Goal: Register for event/course

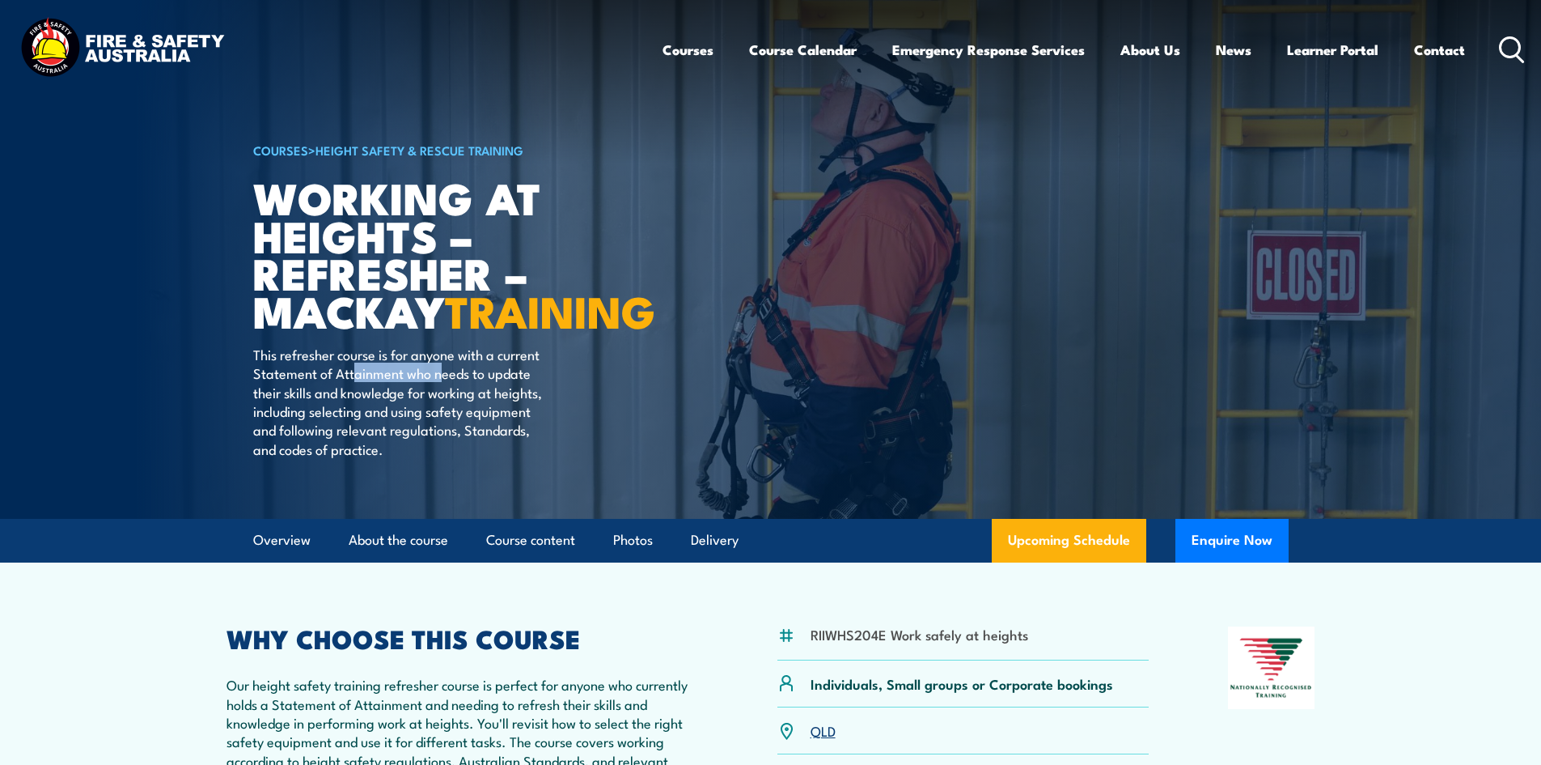
drag, startPoint x: 356, startPoint y: 413, endPoint x: 441, endPoint y: 414, distance: 85.0
click at [441, 414] on p "This refresher course is for anyone with a current Statement of Attainment who …" at bounding box center [400, 401] width 295 height 113
click at [453, 456] on p "This refresher course is for anyone with a current Statement of Attainment who …" at bounding box center [400, 401] width 295 height 113
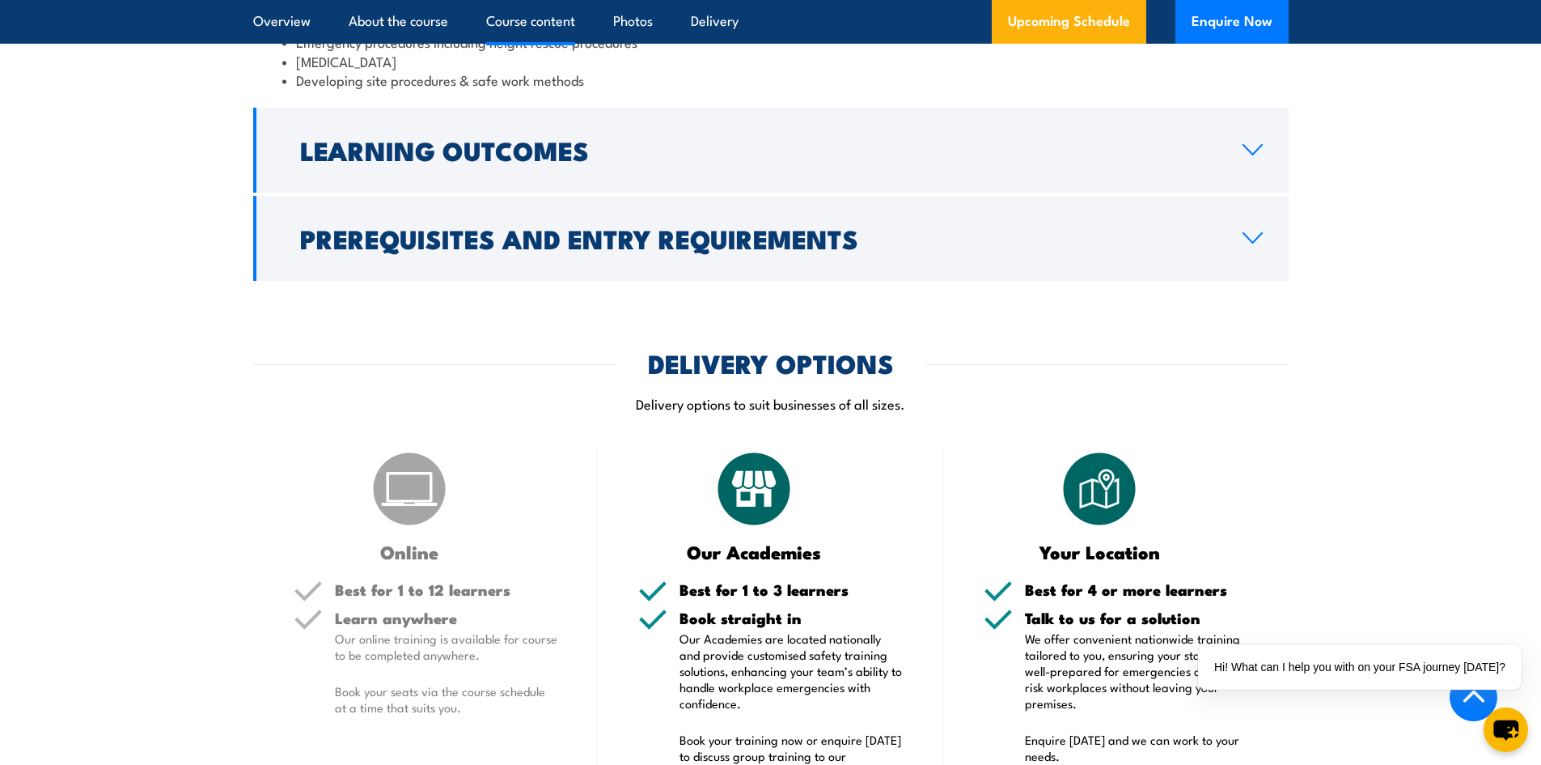
scroll to position [1618, 0]
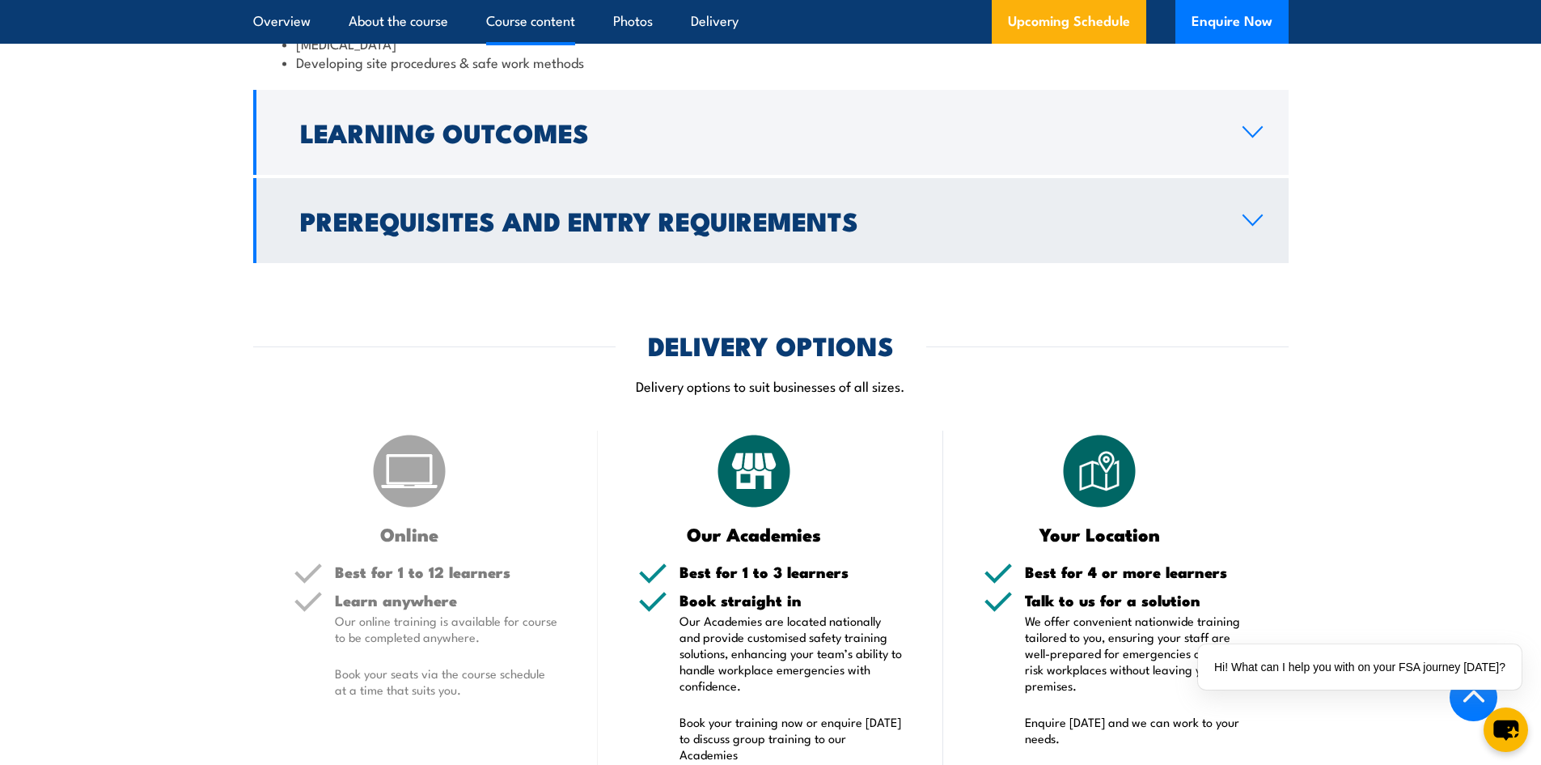
click at [738, 210] on h2 "Prerequisites and Entry Requirements" at bounding box center [758, 220] width 917 height 23
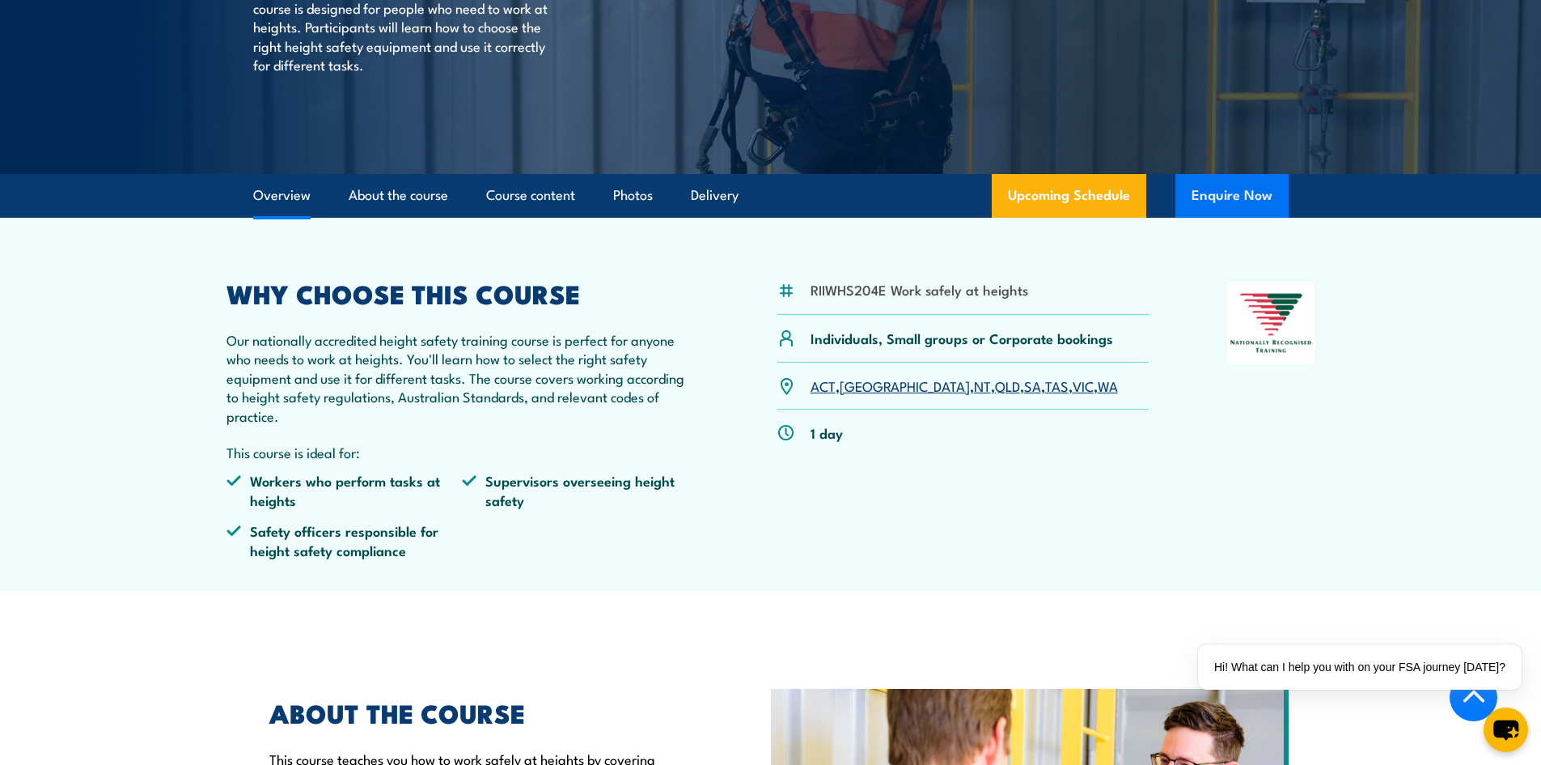
scroll to position [0, 0]
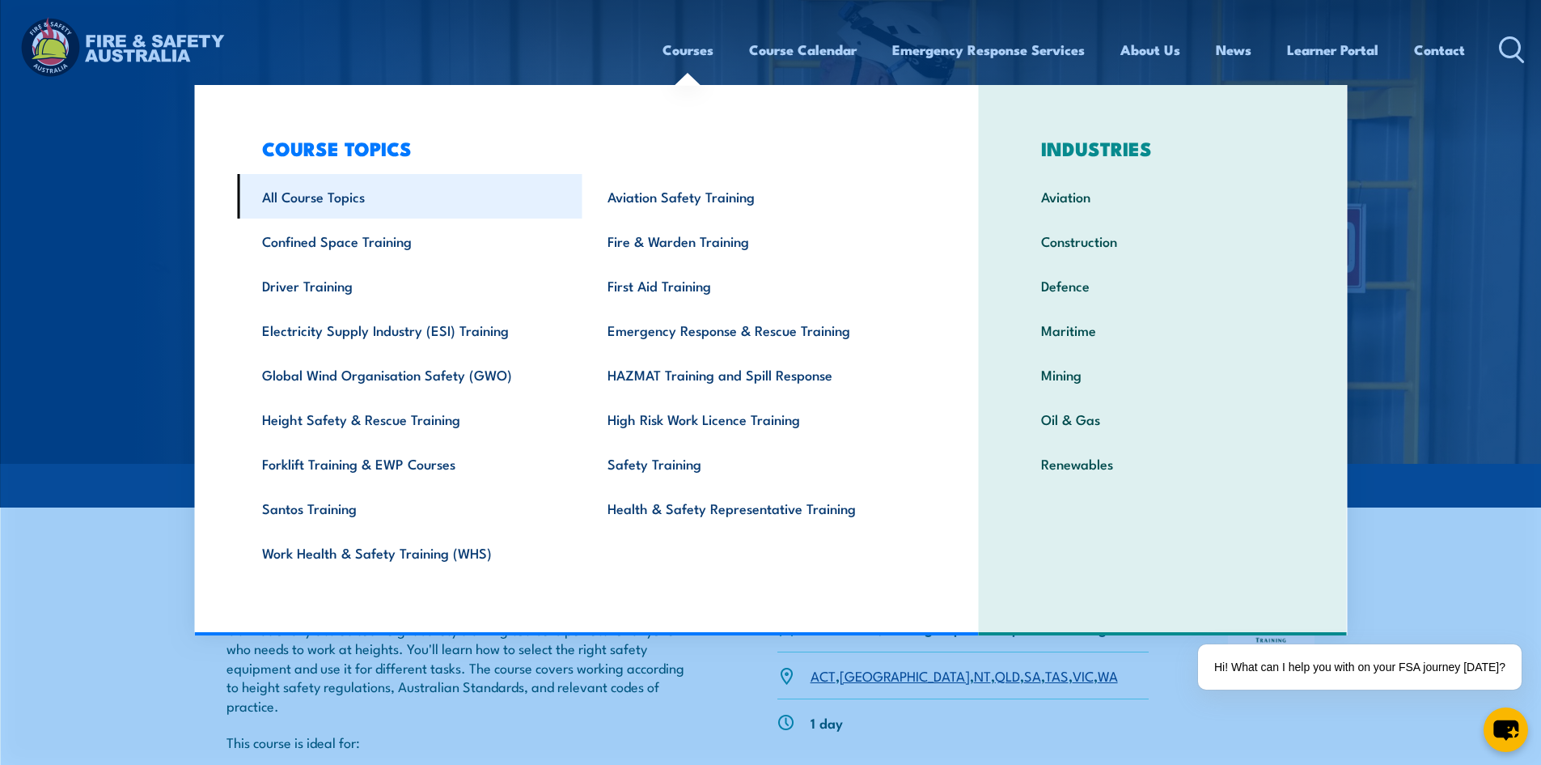
click at [418, 197] on link "All Course Topics" at bounding box center [410, 196] width 346 height 45
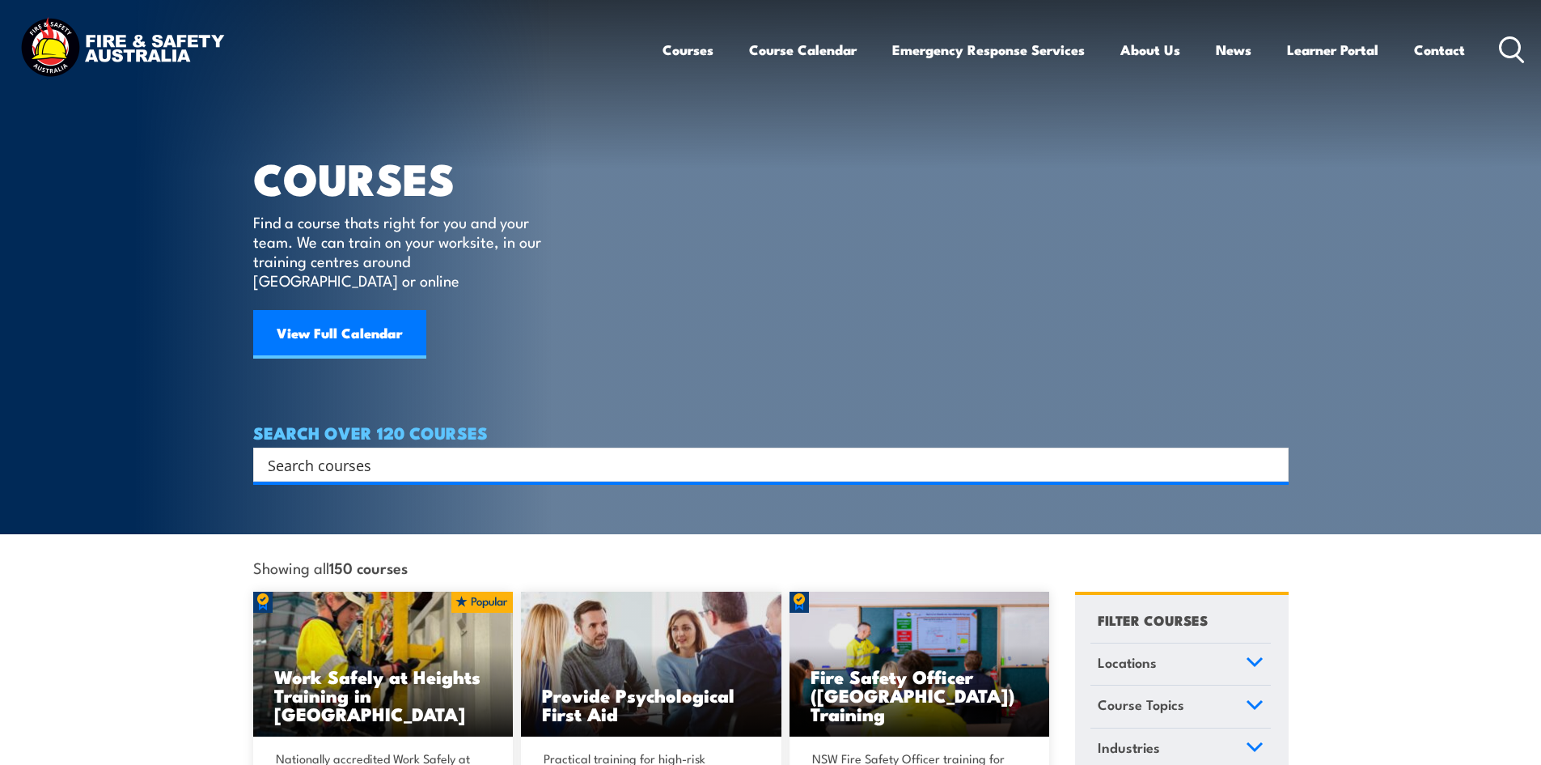
click at [464, 452] on input "Search input" at bounding box center [761, 464] width 986 height 24
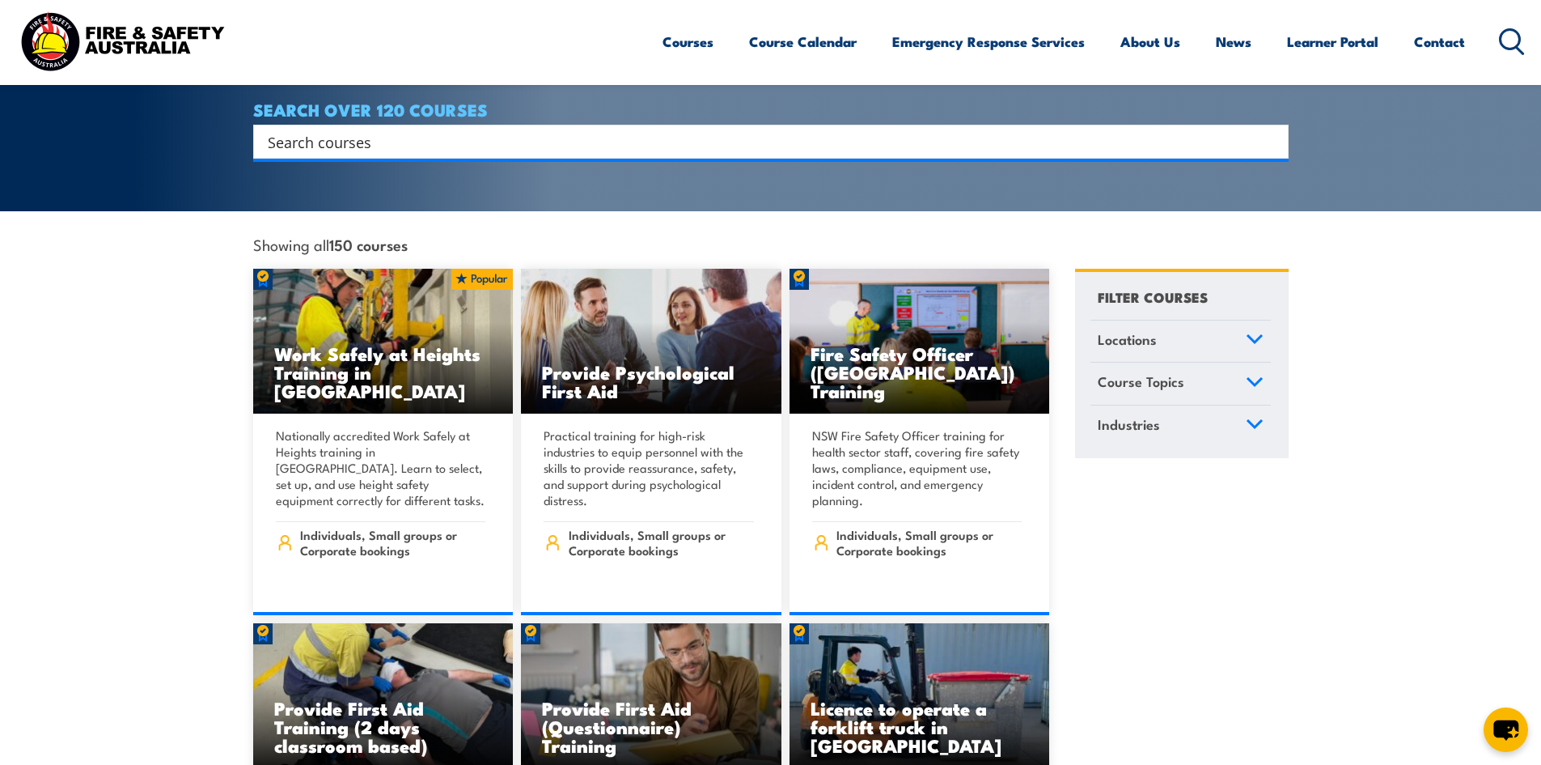
scroll to position [324, 0]
click at [1222, 328] on link "Locations" at bounding box center [1181, 341] width 180 height 42
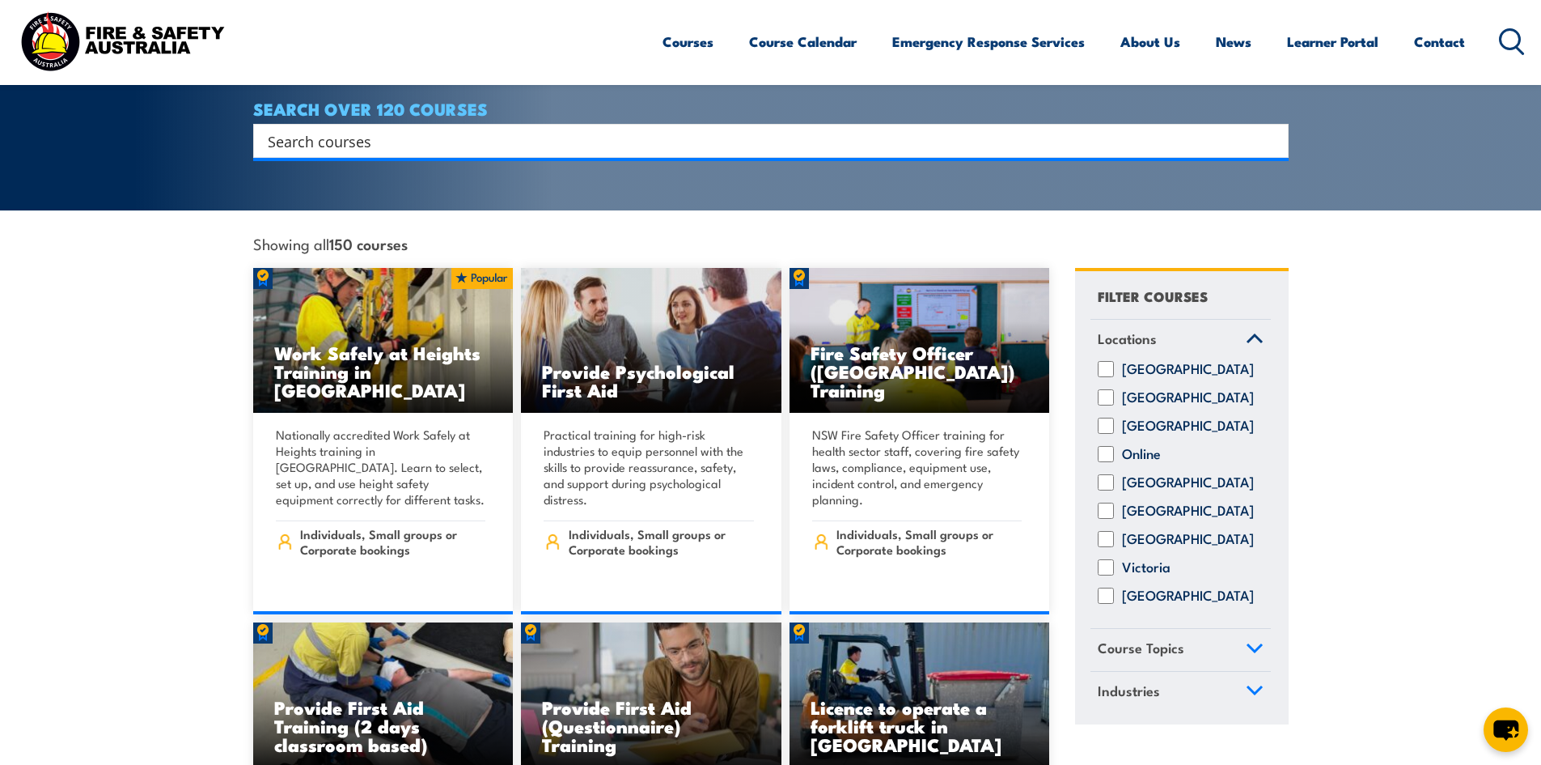
click at [1101, 562] on input "Victoria" at bounding box center [1106, 567] width 16 height 16
checkbox input "true"
click at [1108, 453] on input "Online" at bounding box center [1106, 454] width 16 height 16
checkbox input "true"
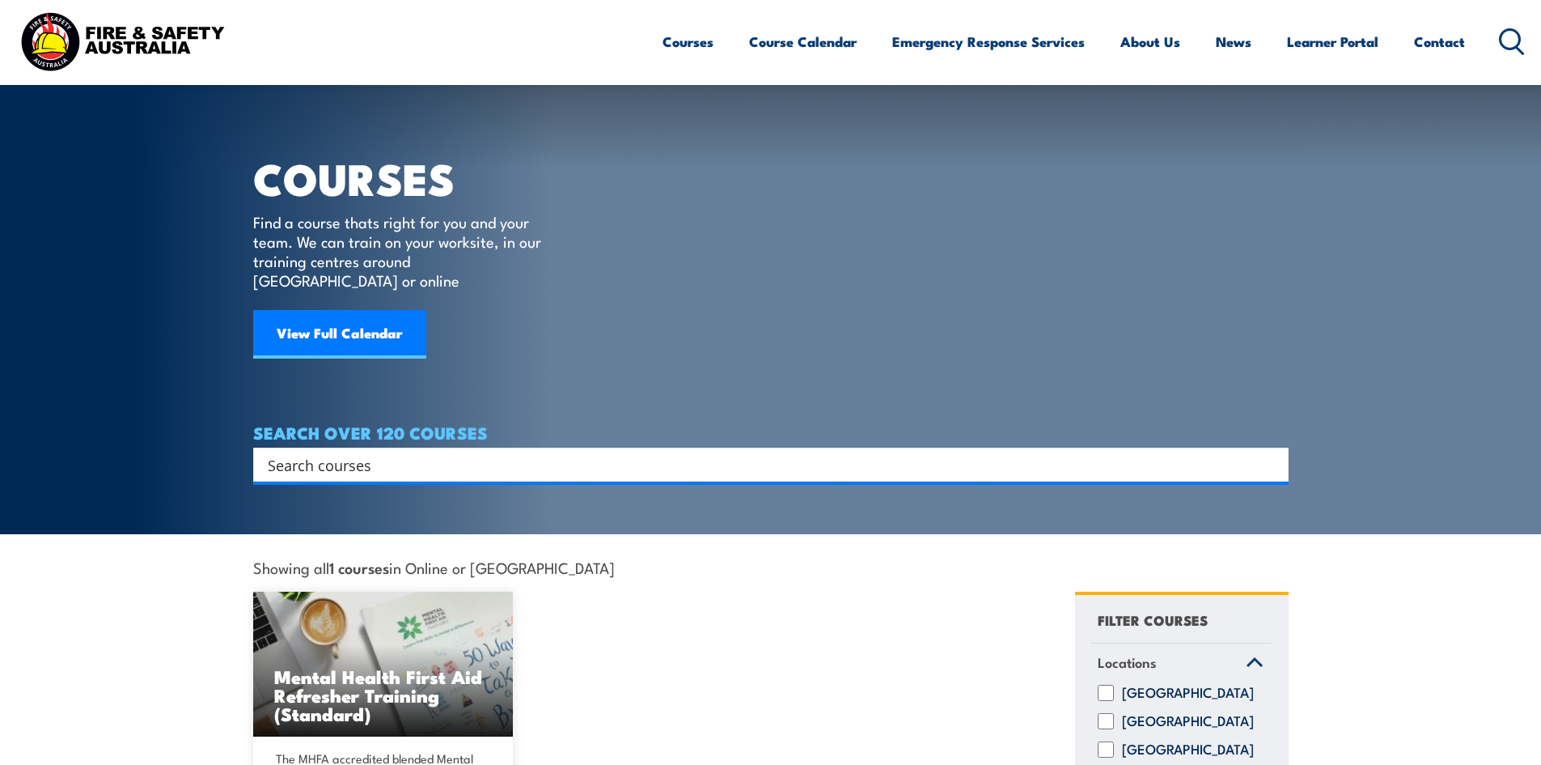
scroll to position [324, 0]
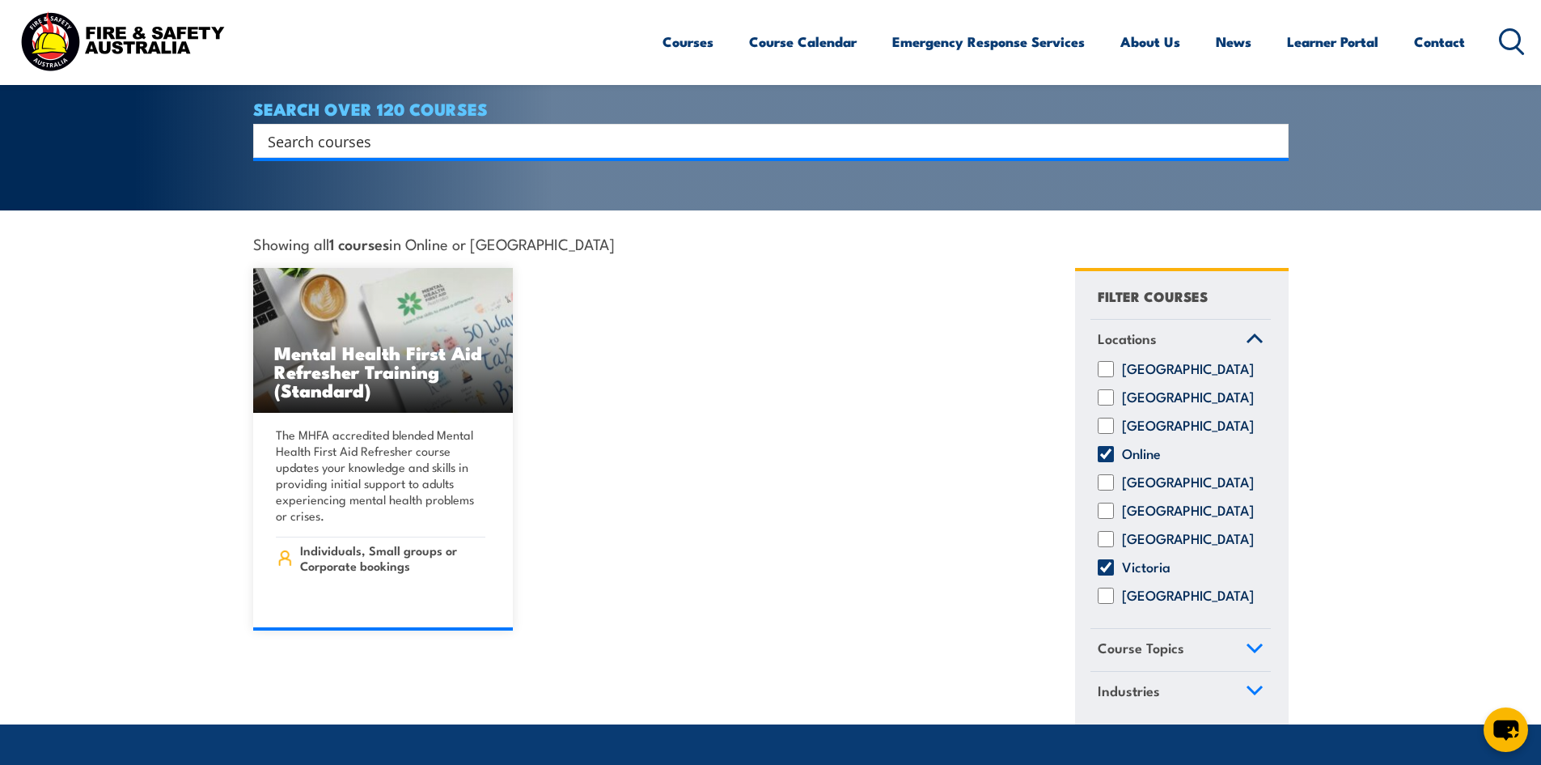
click at [1108, 450] on input "Online" at bounding box center [1106, 454] width 16 height 16
checkbox input "false"
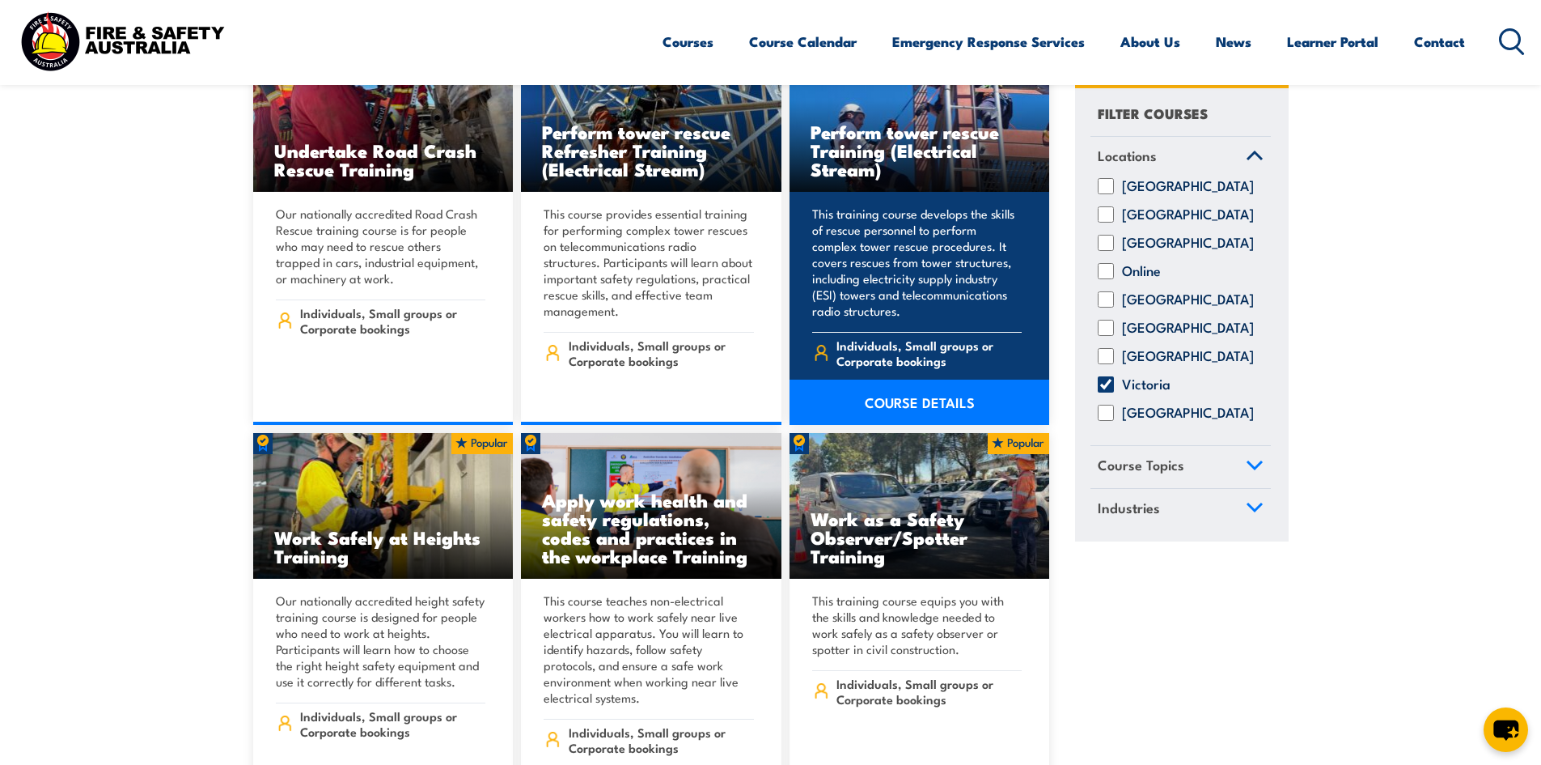
scroll to position [11004, 0]
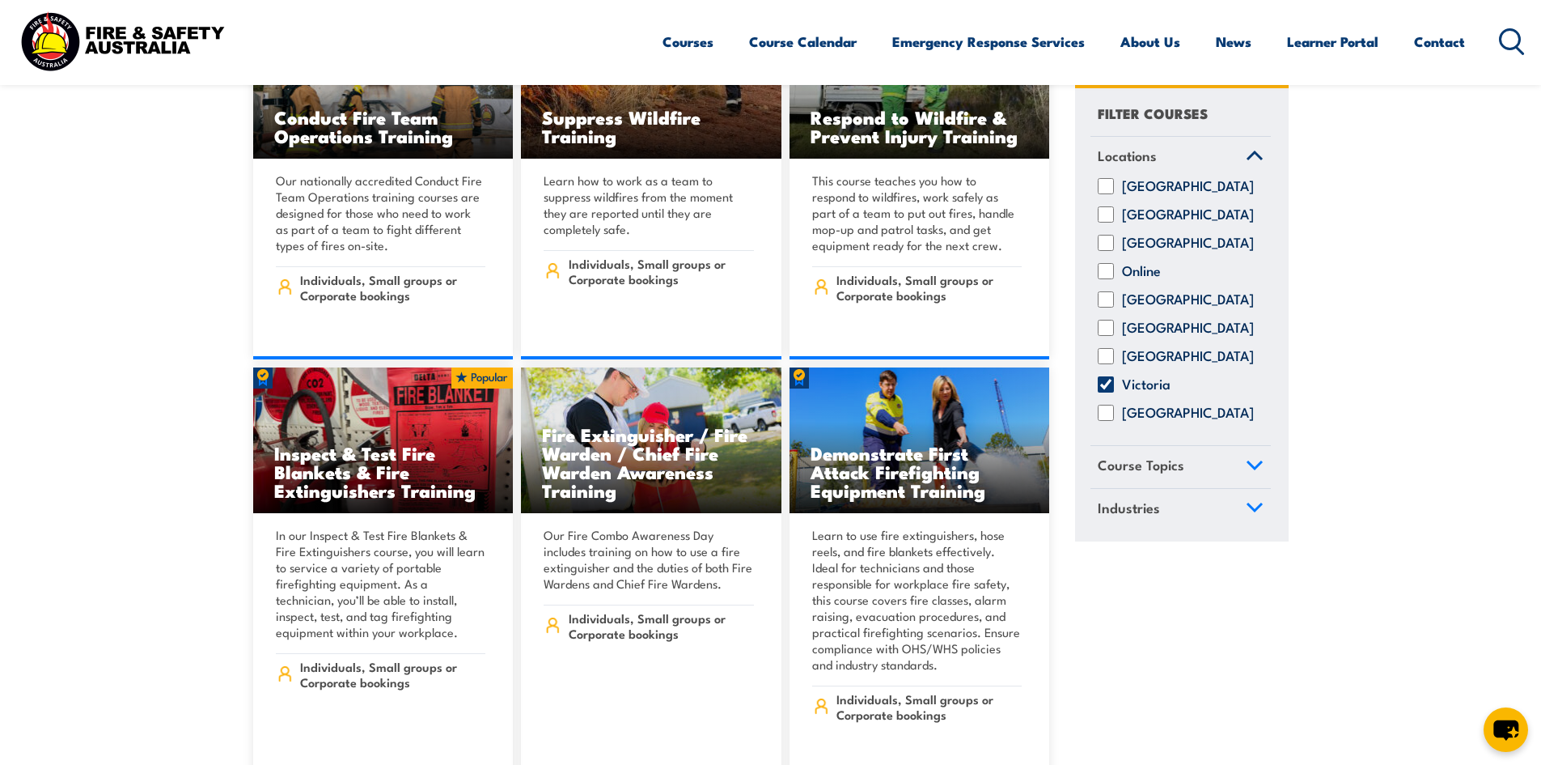
scroll to position [12208, 0]
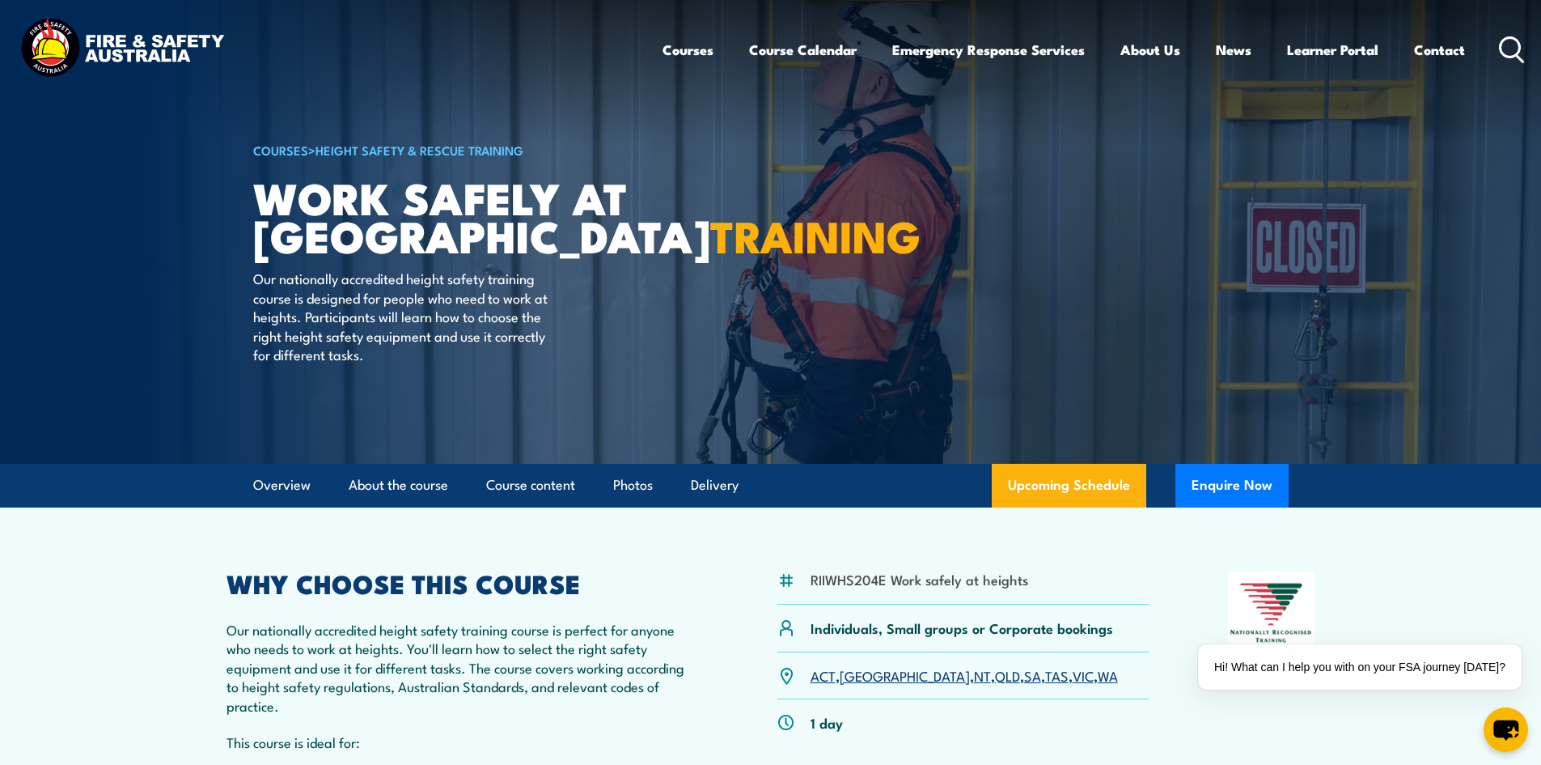
scroll to position [324, 0]
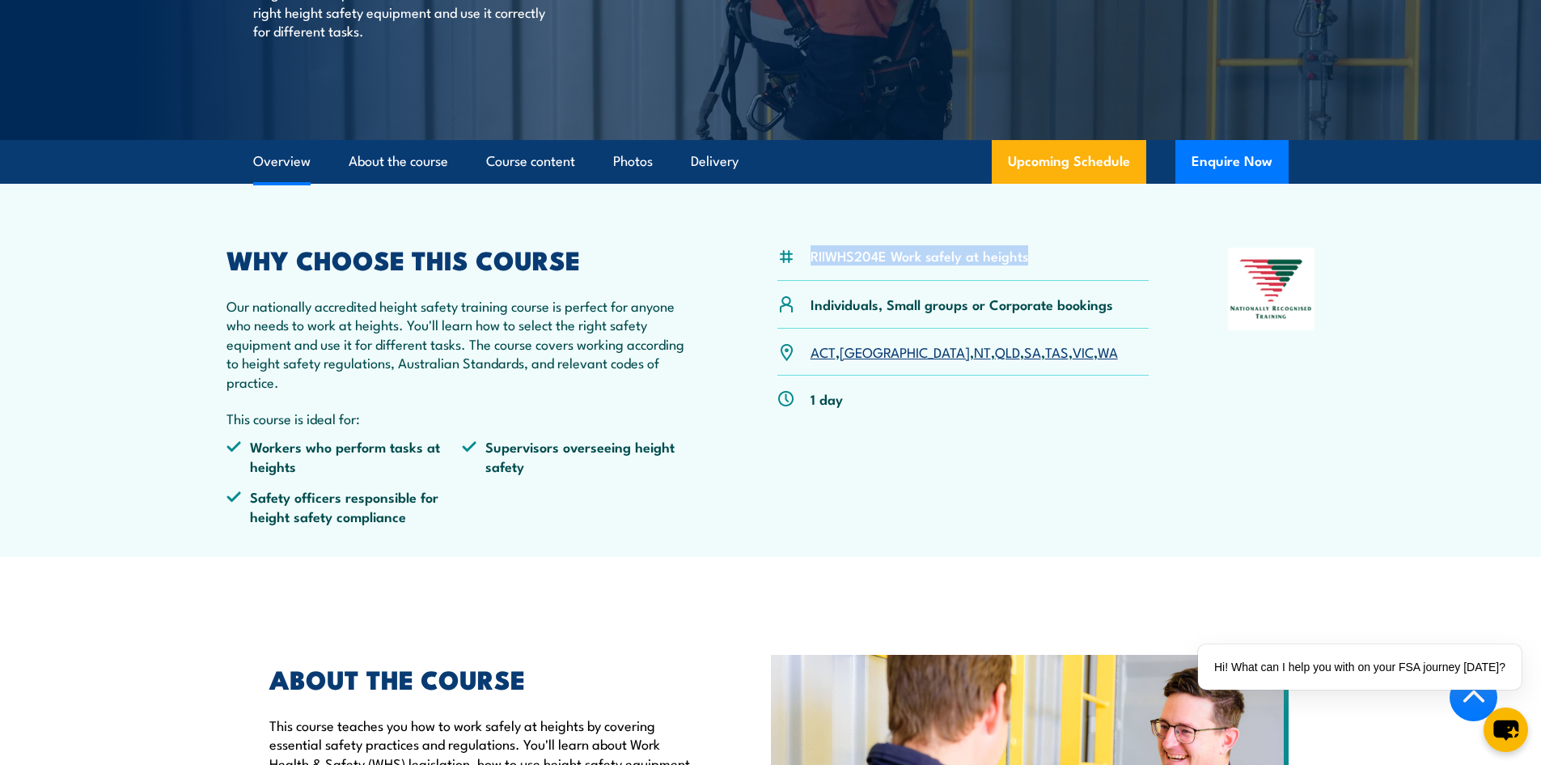
drag, startPoint x: 810, startPoint y: 257, endPoint x: 1029, endPoint y: 256, distance: 219.3
click at [1029, 256] on div "RIIWHS204E Work safely at heights" at bounding box center [964, 264] width 372 height 33
copy li "RIIWHS204E Work safely at heights"
click at [676, 493] on ul "Workers who perform tasks at heights Supervisors overseeing height safety Safet…" at bounding box center [463, 487] width 473 height 100
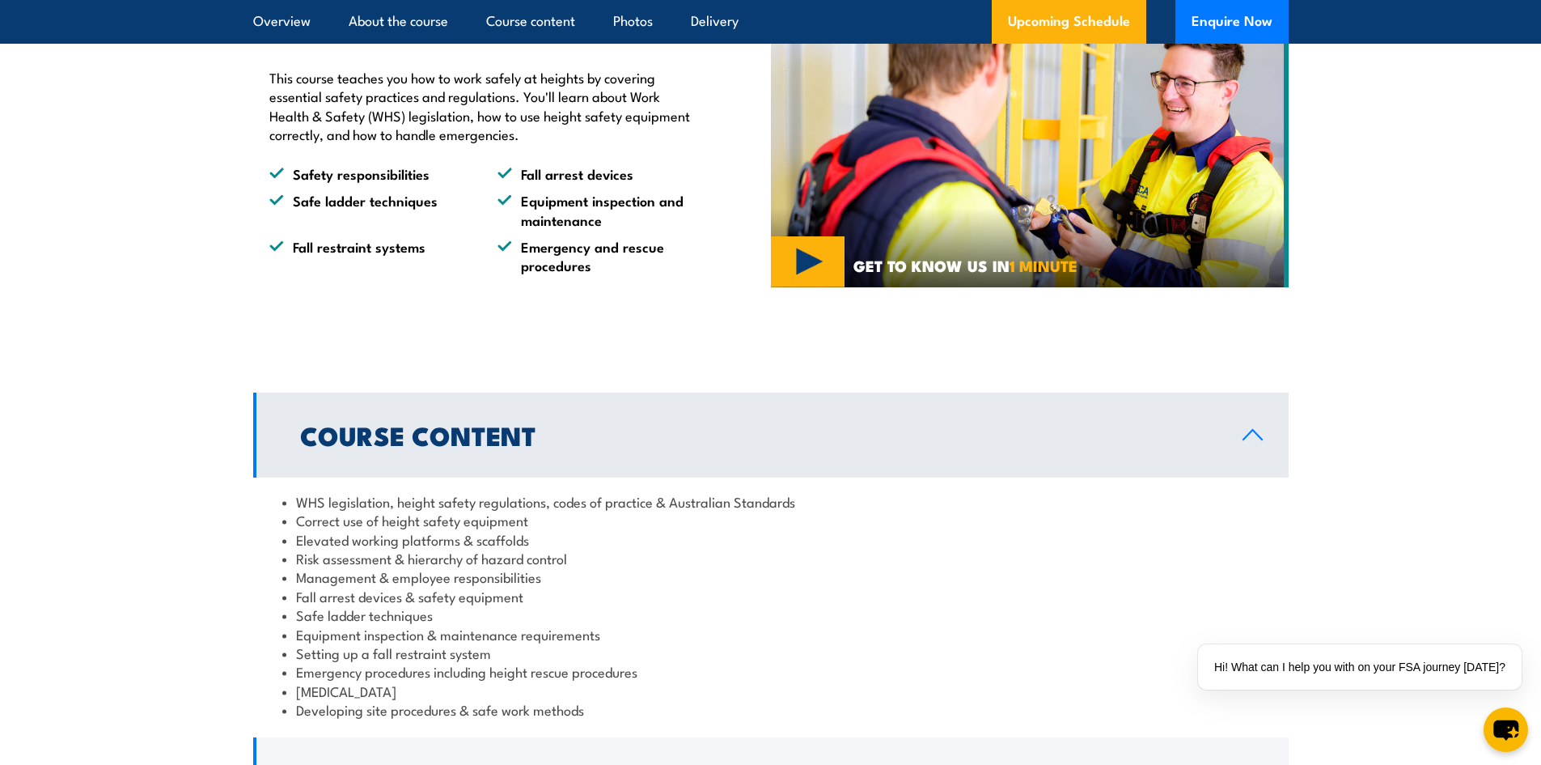
scroll to position [0, 0]
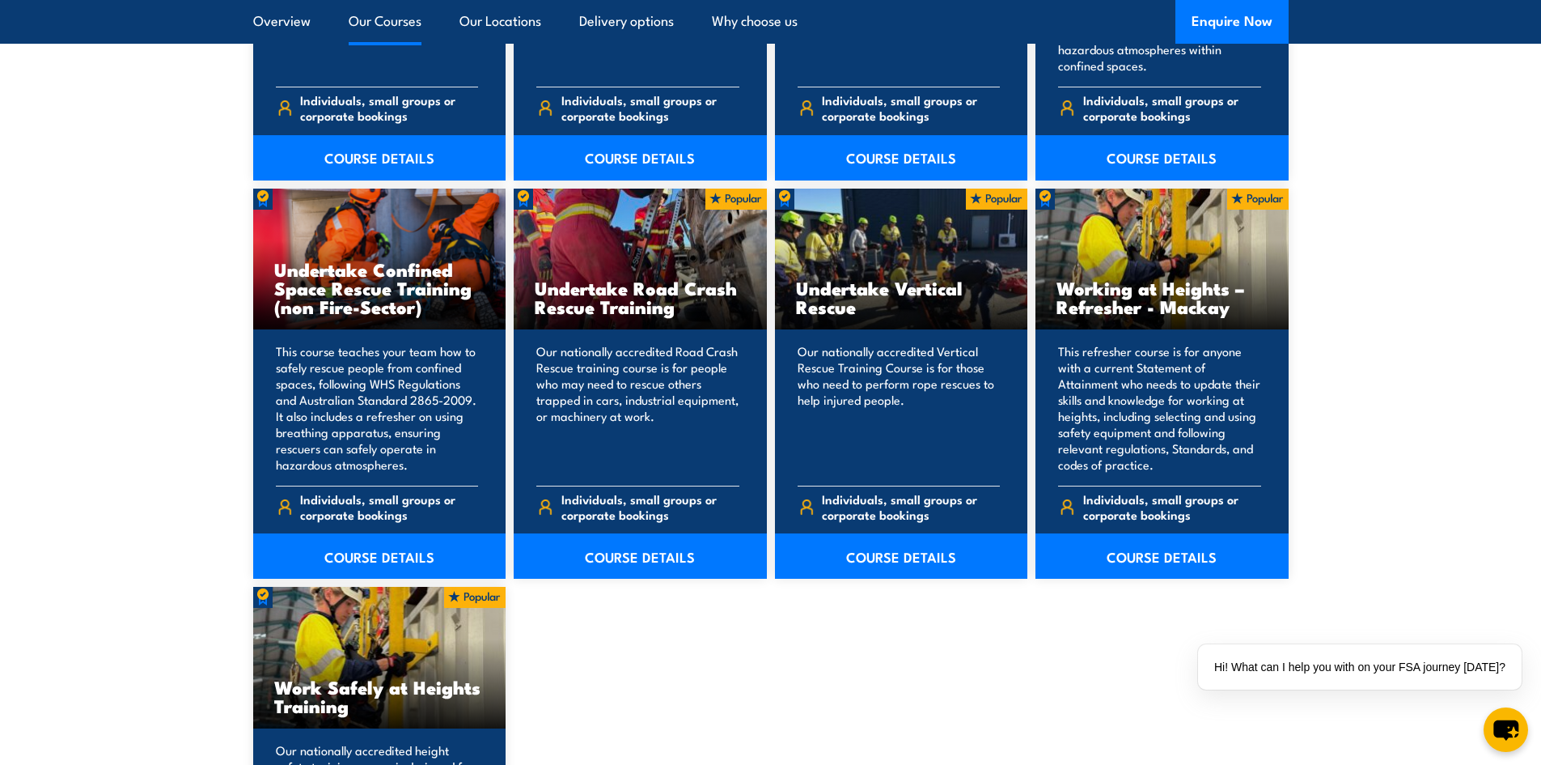
scroll to position [1618, 0]
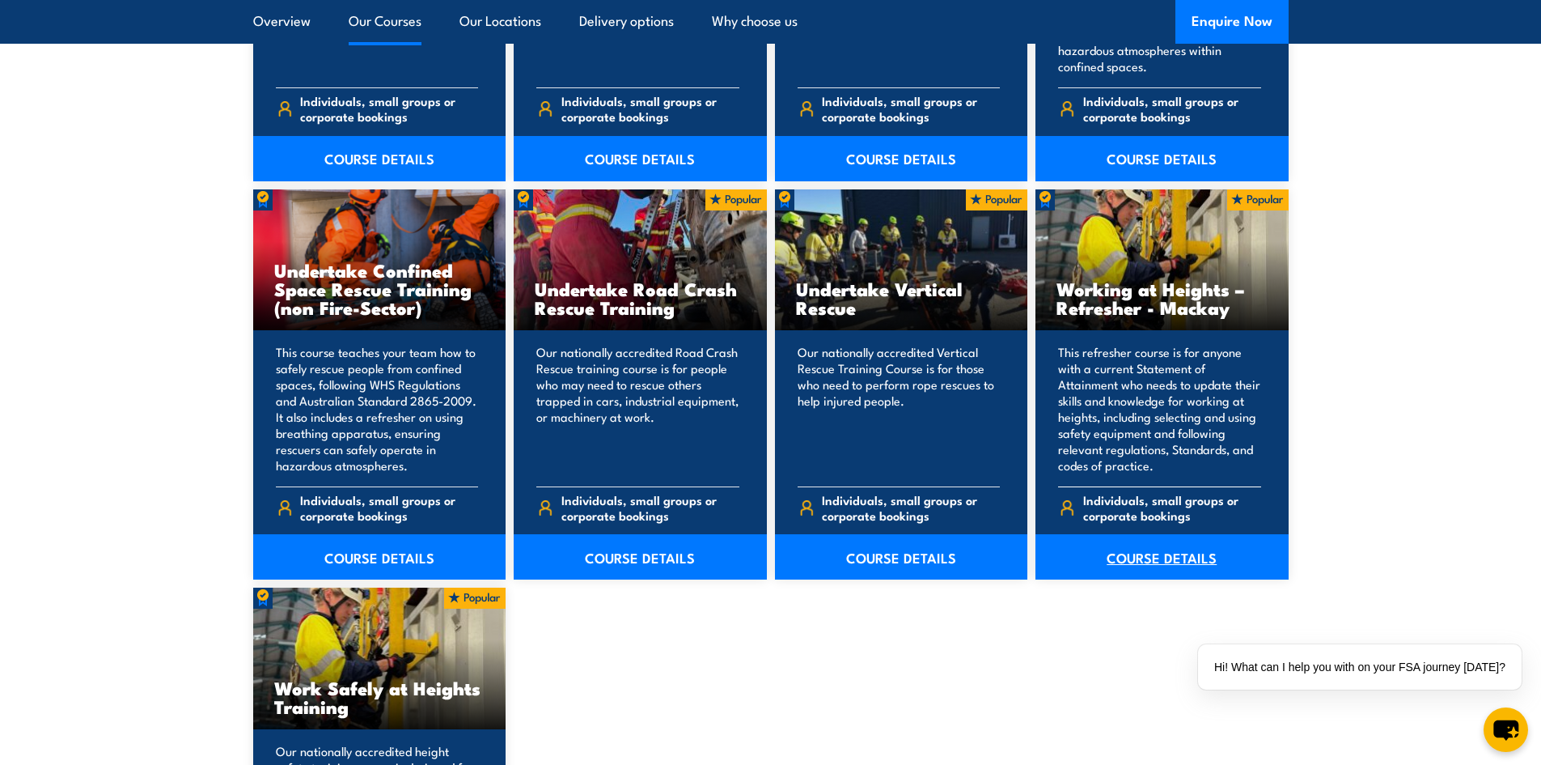
click at [1180, 566] on link "COURSE DETAILS" at bounding box center [1162, 556] width 253 height 45
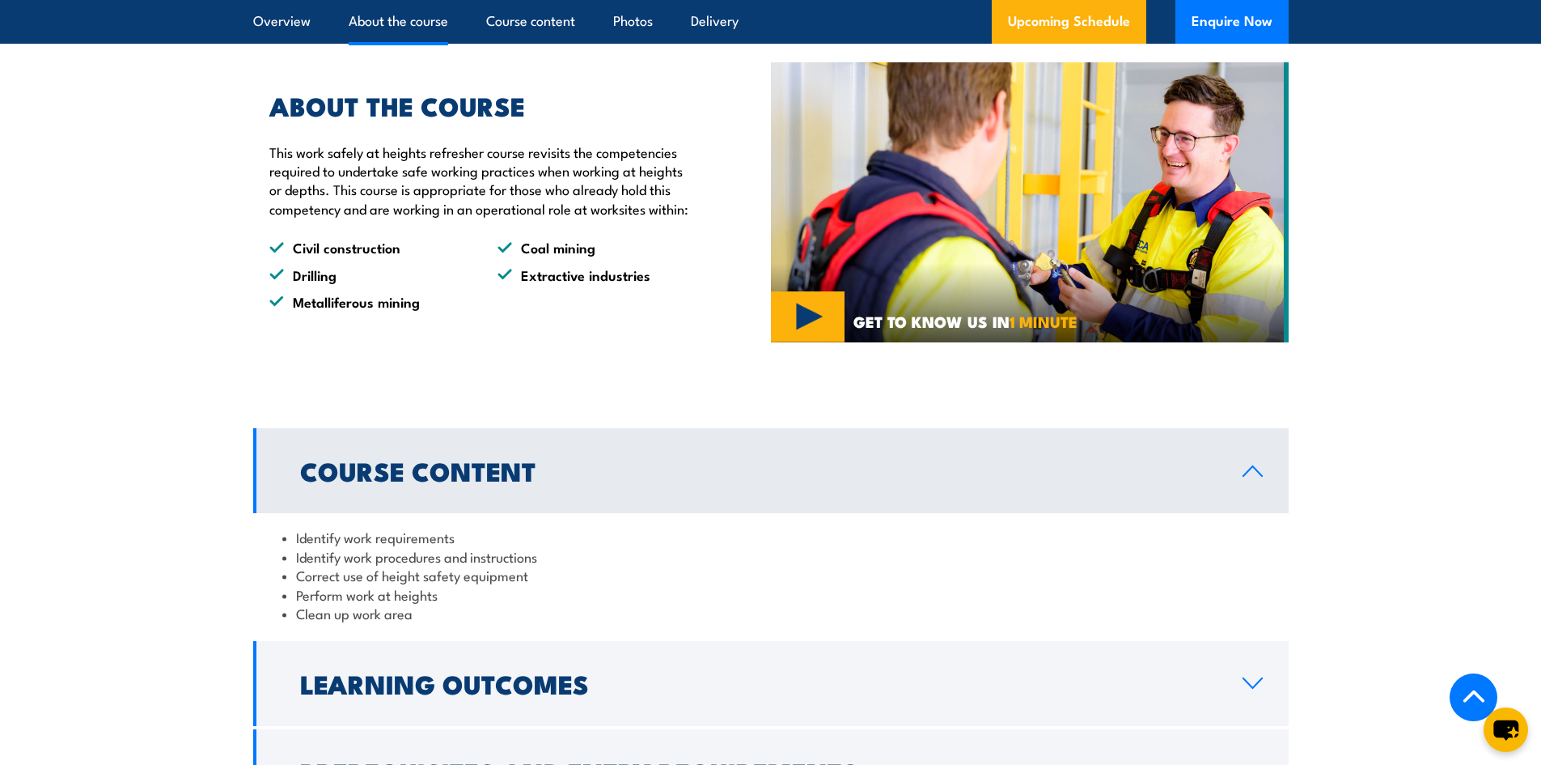
scroll to position [1295, 0]
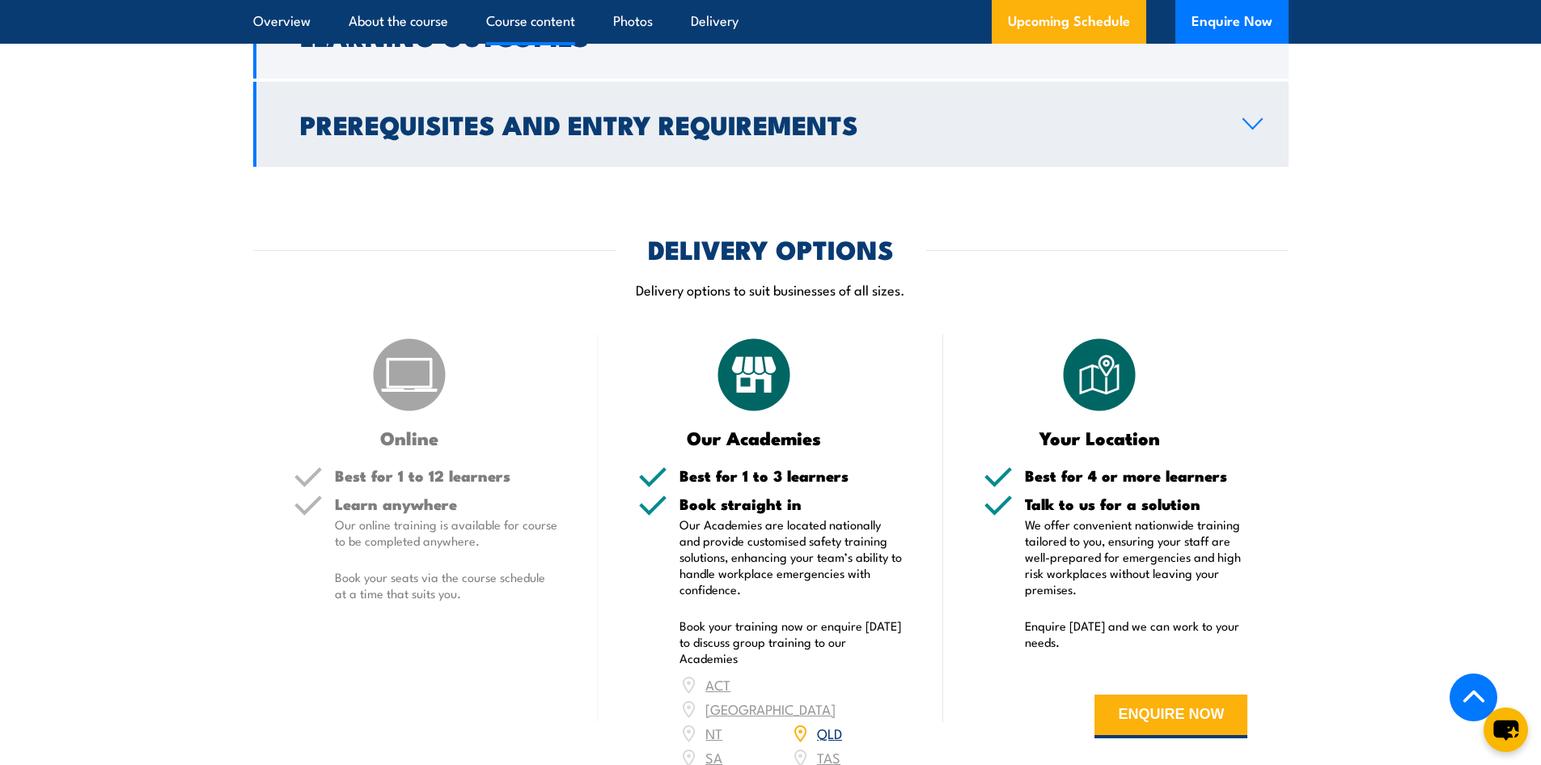
click at [1074, 135] on h2 "Prerequisites and Entry Requirements" at bounding box center [758, 123] width 917 height 23
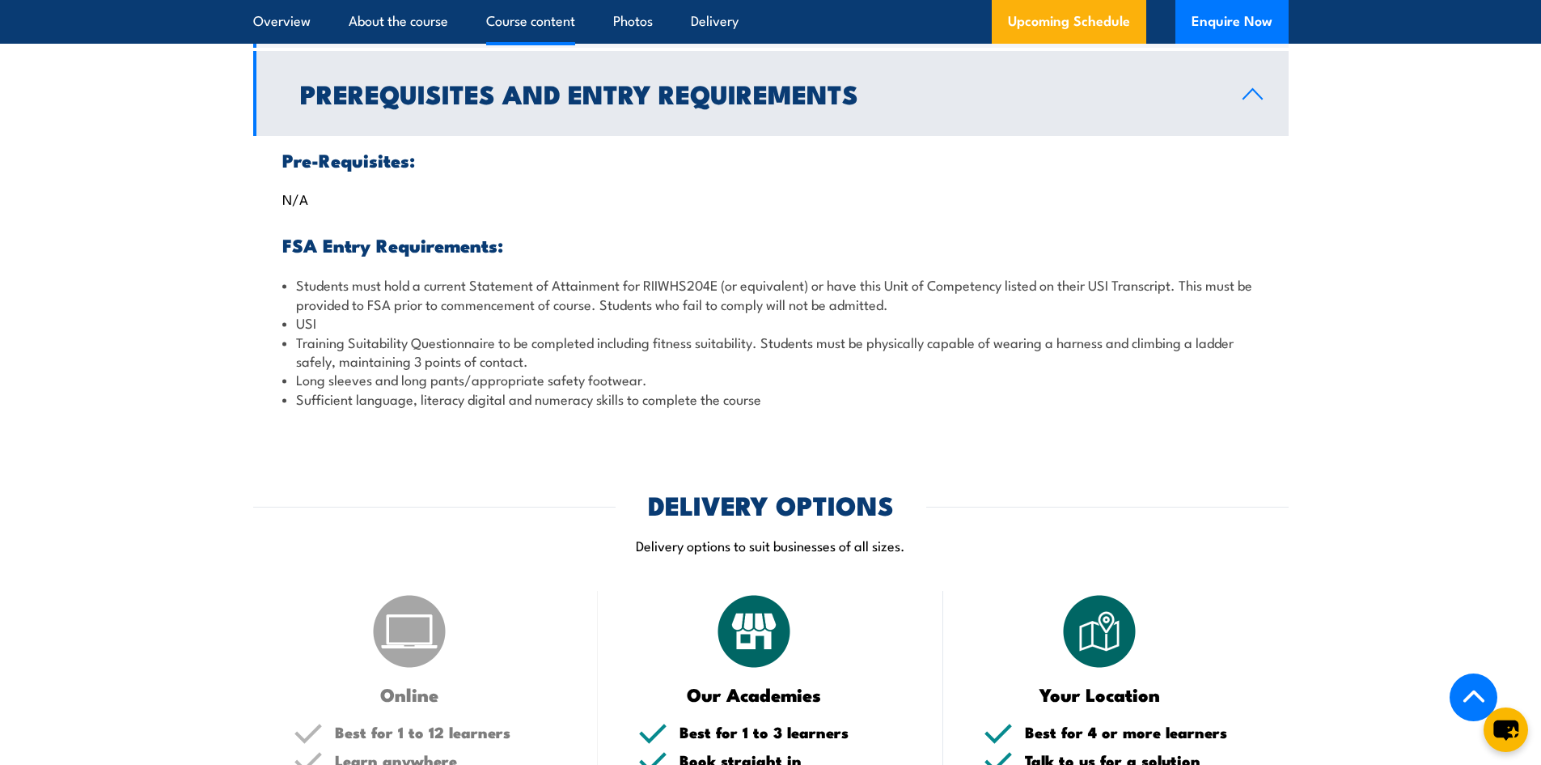
scroll to position [1524, 0]
click at [1074, 137] on link "Prerequisites and Entry Requirements" at bounding box center [771, 94] width 1036 height 85
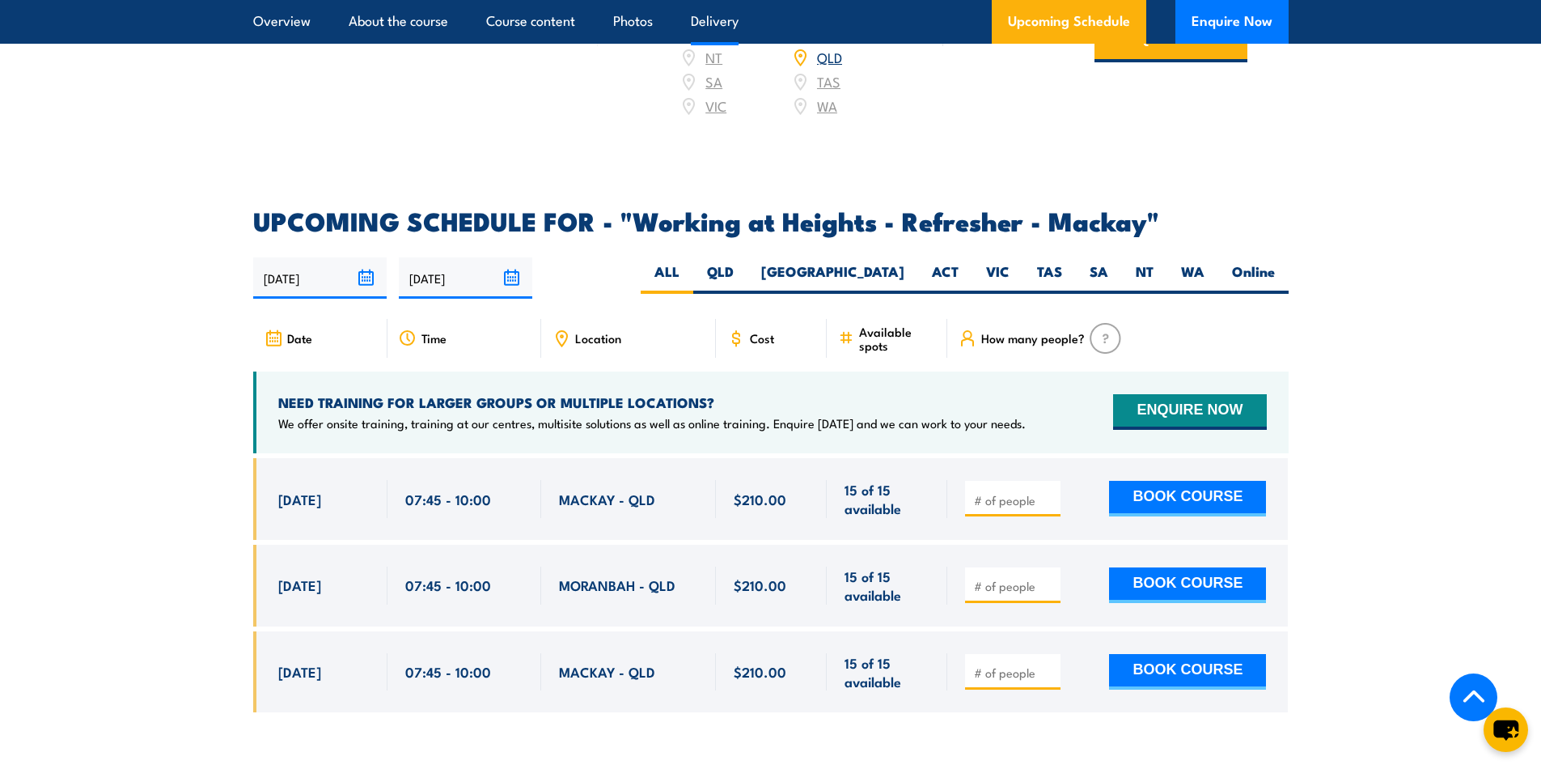
scroll to position [2171, 0]
click at [996, 276] on label "VIC" at bounding box center [998, 277] width 51 height 32
click at [1010, 272] on input "VIC" at bounding box center [1015, 266] width 11 height 11
radio input "true"
